Goal: Check status: Check status

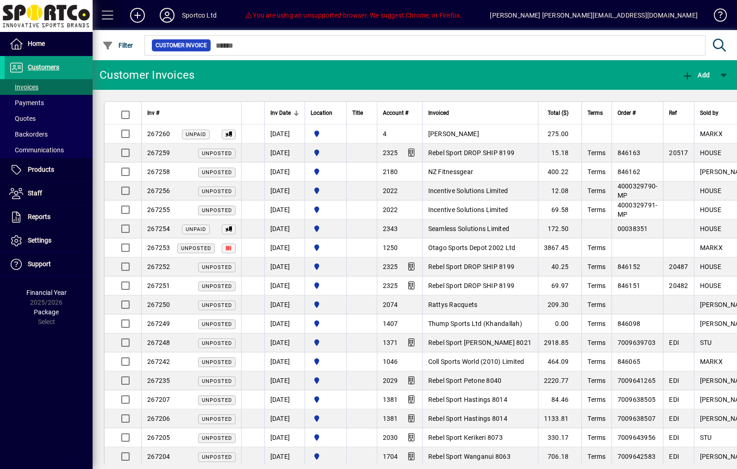
click at [104, 25] on span at bounding box center [108, 15] width 22 height 22
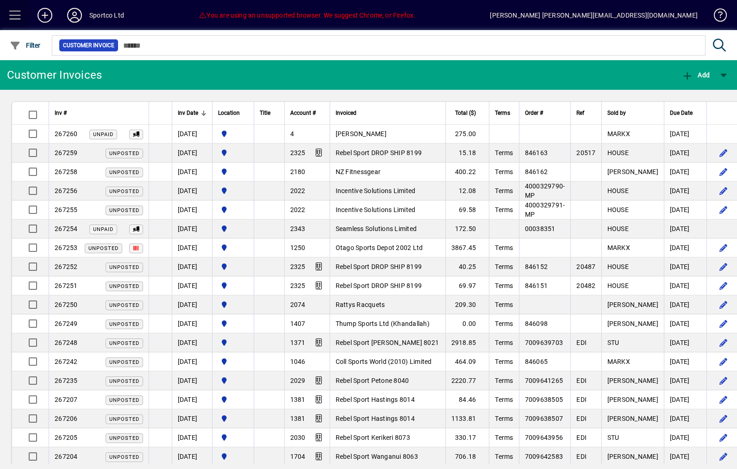
click at [16, 19] on span at bounding box center [15, 15] width 22 height 22
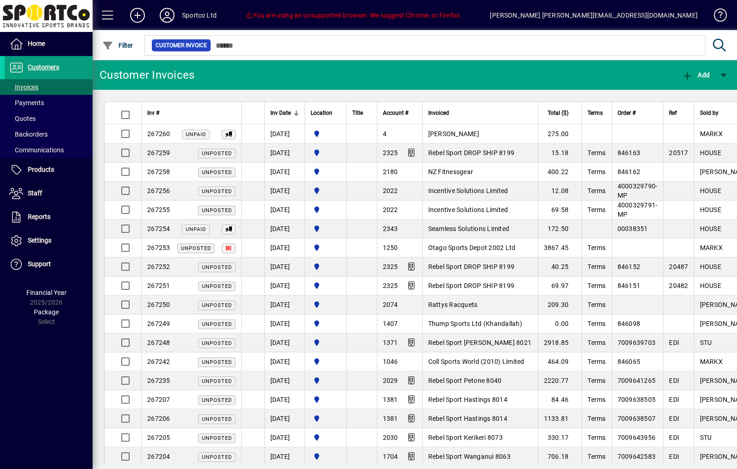
click at [110, 12] on span at bounding box center [108, 15] width 22 height 22
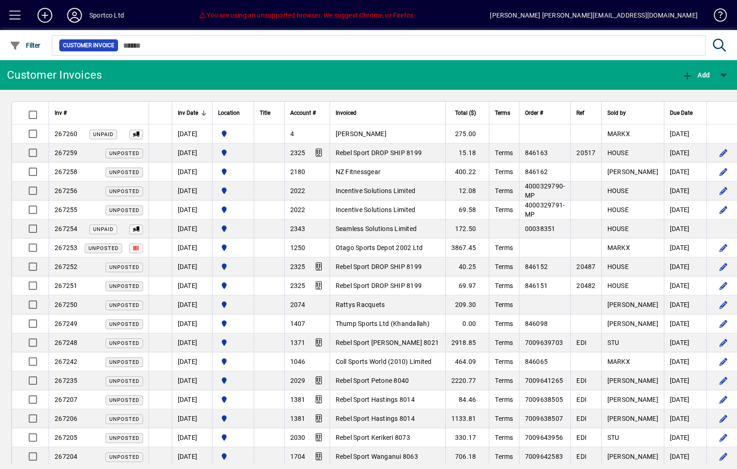
click at [16, 16] on span at bounding box center [15, 15] width 22 height 22
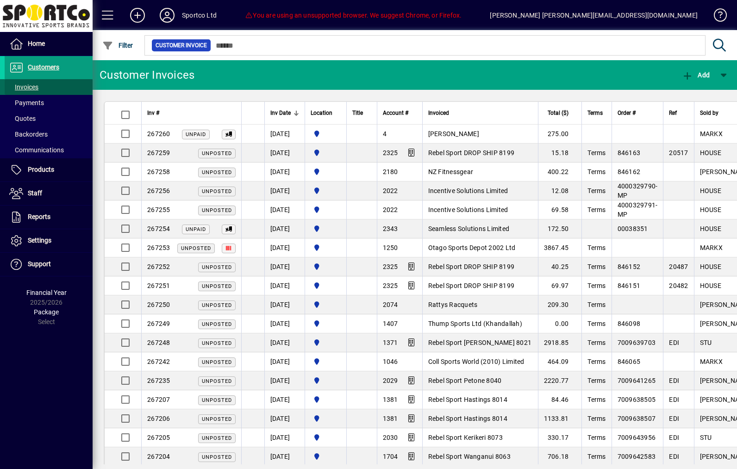
click at [25, 88] on span "Invoices" at bounding box center [23, 86] width 29 height 7
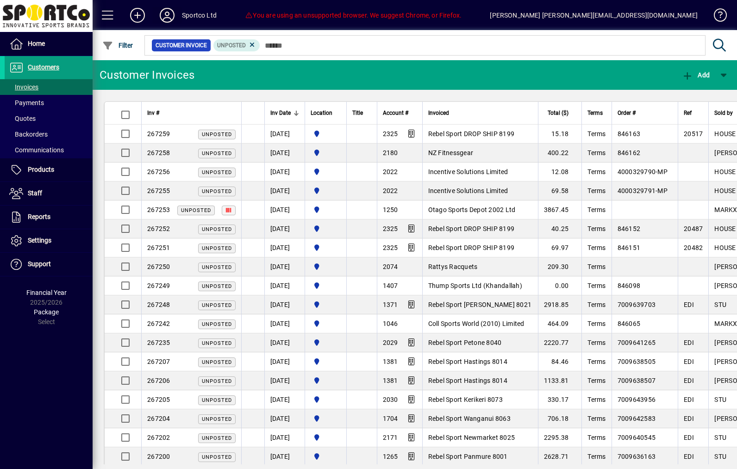
click at [171, 14] on icon at bounding box center [167, 15] width 19 height 15
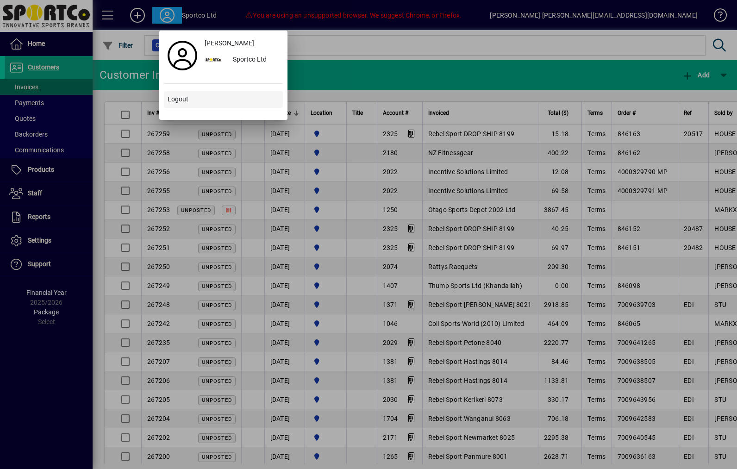
click at [173, 107] on span at bounding box center [223, 99] width 119 height 22
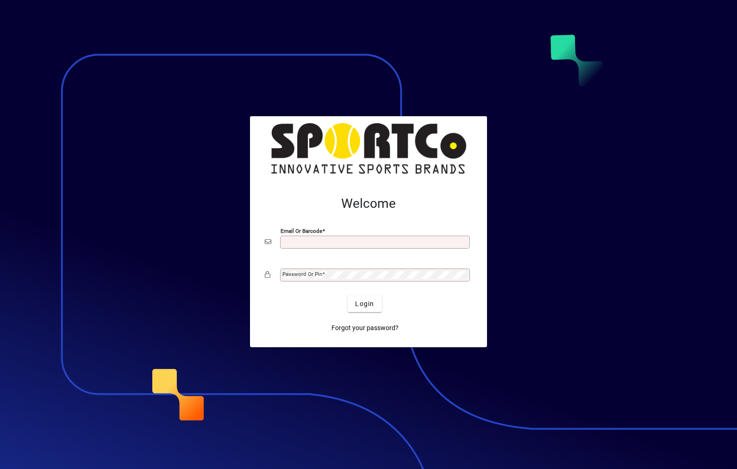
scroll to position [120, 0]
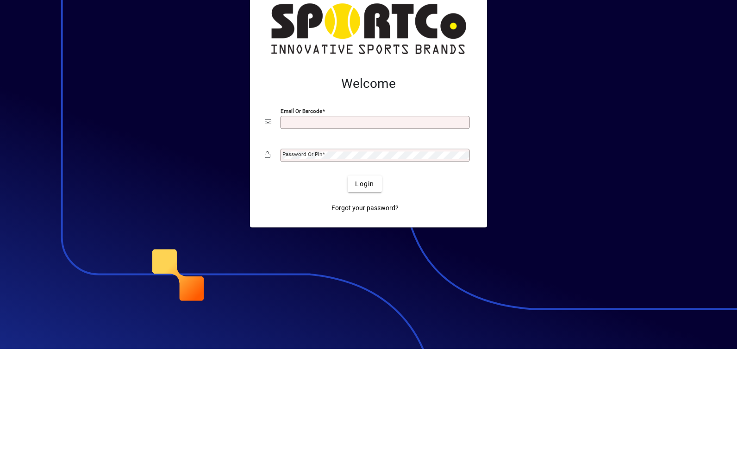
type input "**********"
click at [365, 295] on button "Login" at bounding box center [365, 303] width 34 height 17
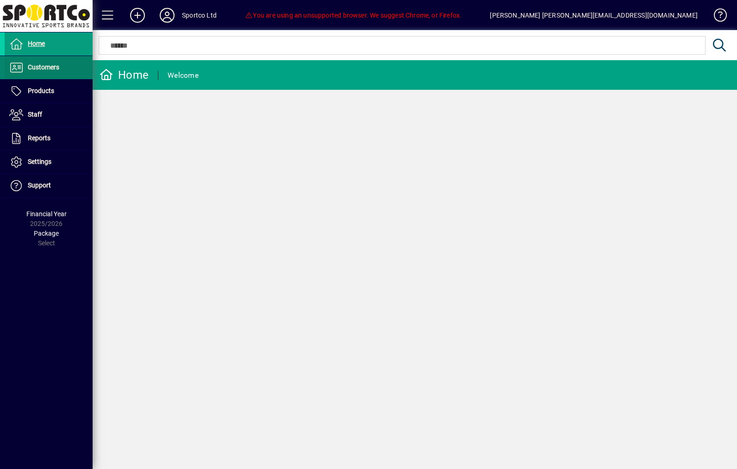
click at [31, 69] on span "Customers" at bounding box center [43, 66] width 31 height 7
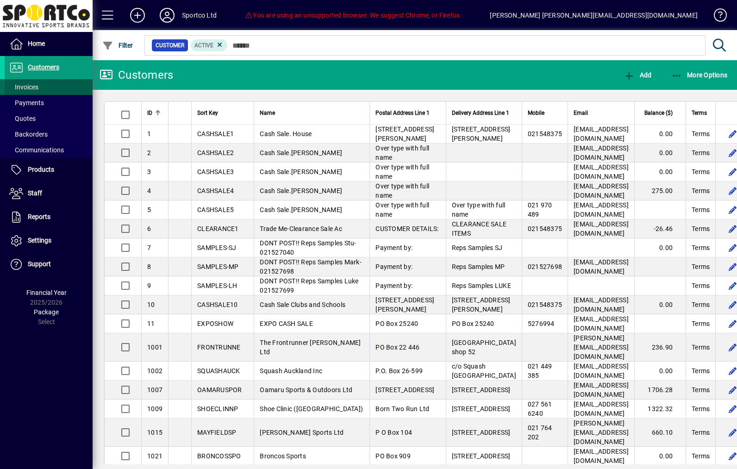
click at [22, 91] on span "Invoices" at bounding box center [22, 87] width 34 height 10
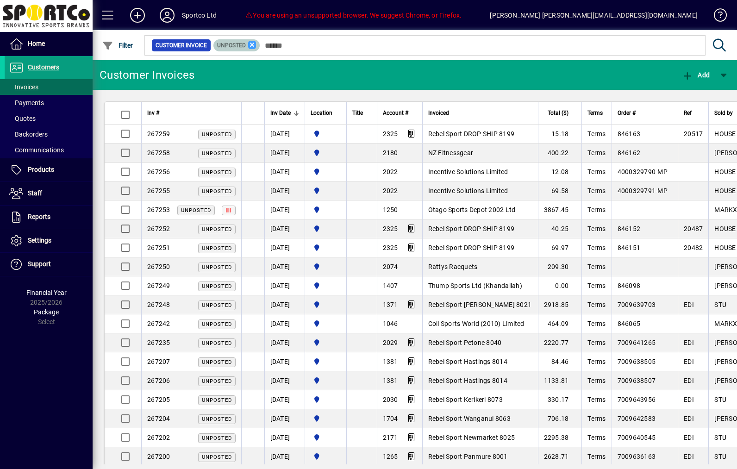
click at [257, 47] on icon at bounding box center [252, 45] width 8 height 8
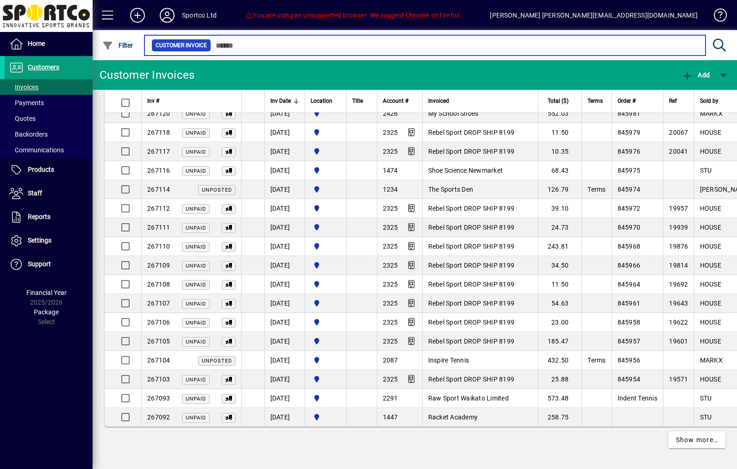
scroll to position [1600, 0]
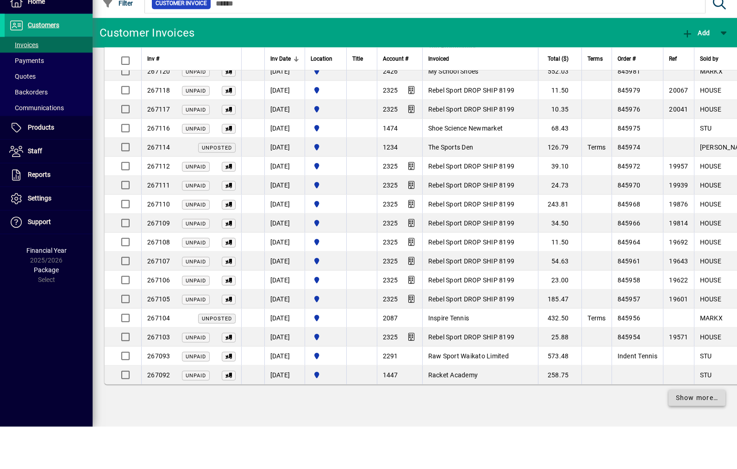
click at [695, 429] on span at bounding box center [697, 440] width 57 height 22
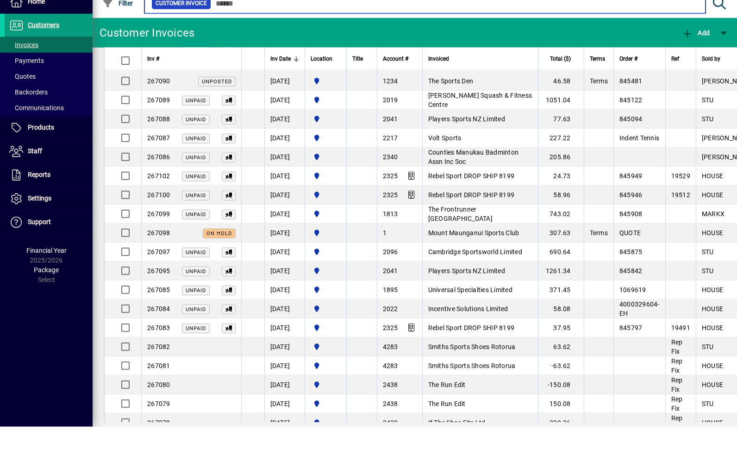
scroll to position [1932, 0]
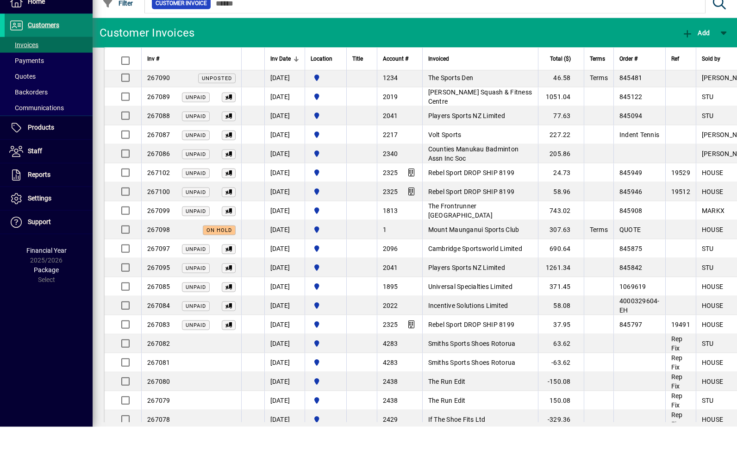
click at [30, 62] on span "Customers" at bounding box center [32, 67] width 55 height 11
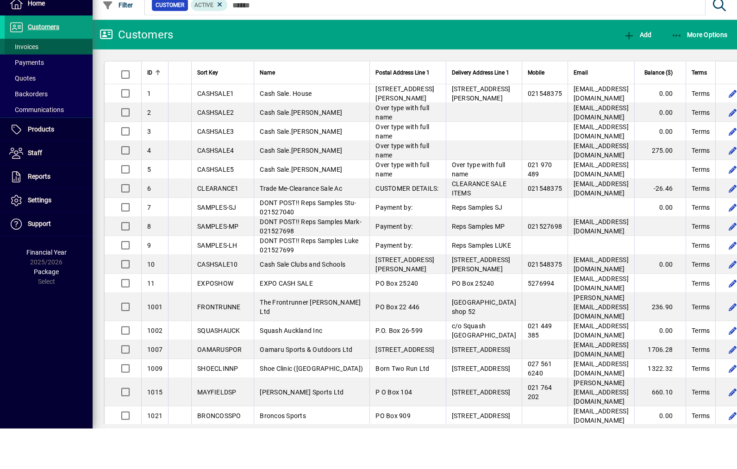
click at [24, 83] on span "Invoices" at bounding box center [23, 86] width 29 height 7
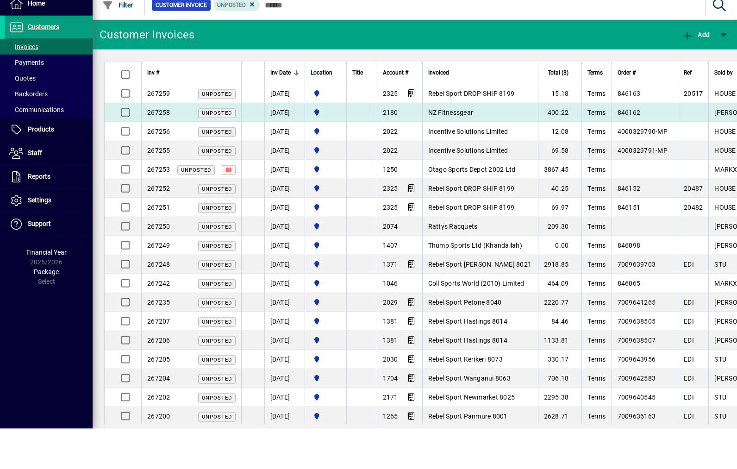
click at [254, 144] on td at bounding box center [252, 153] width 23 height 19
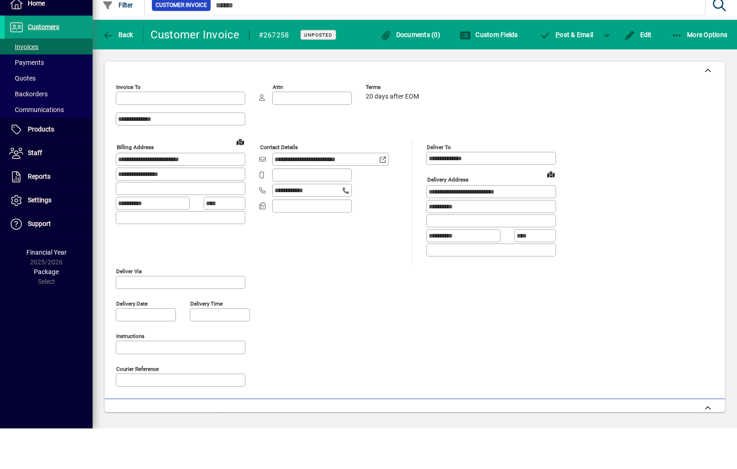
type input "**********"
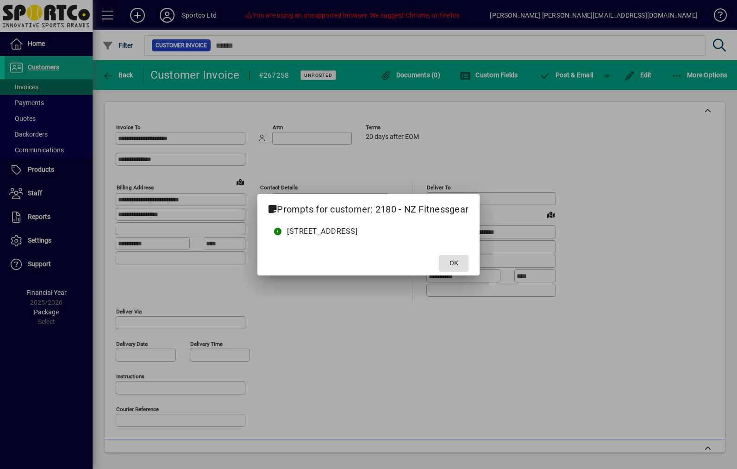
click at [458, 265] on span "OK" at bounding box center [454, 263] width 9 height 10
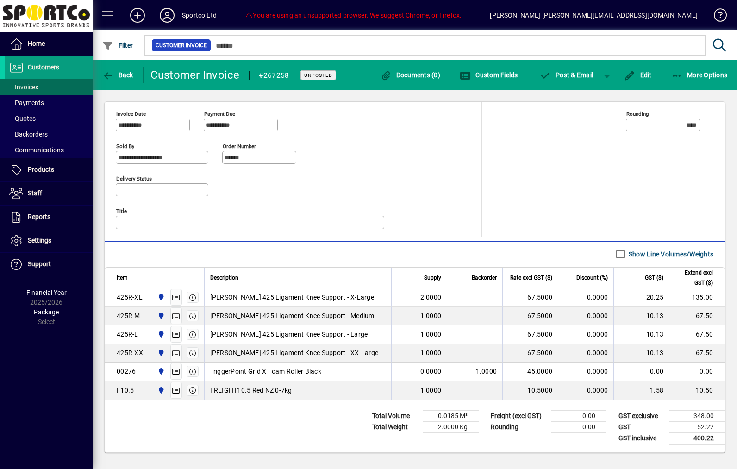
scroll to position [383, 0]
